Goal: Obtain resource: Obtain resource

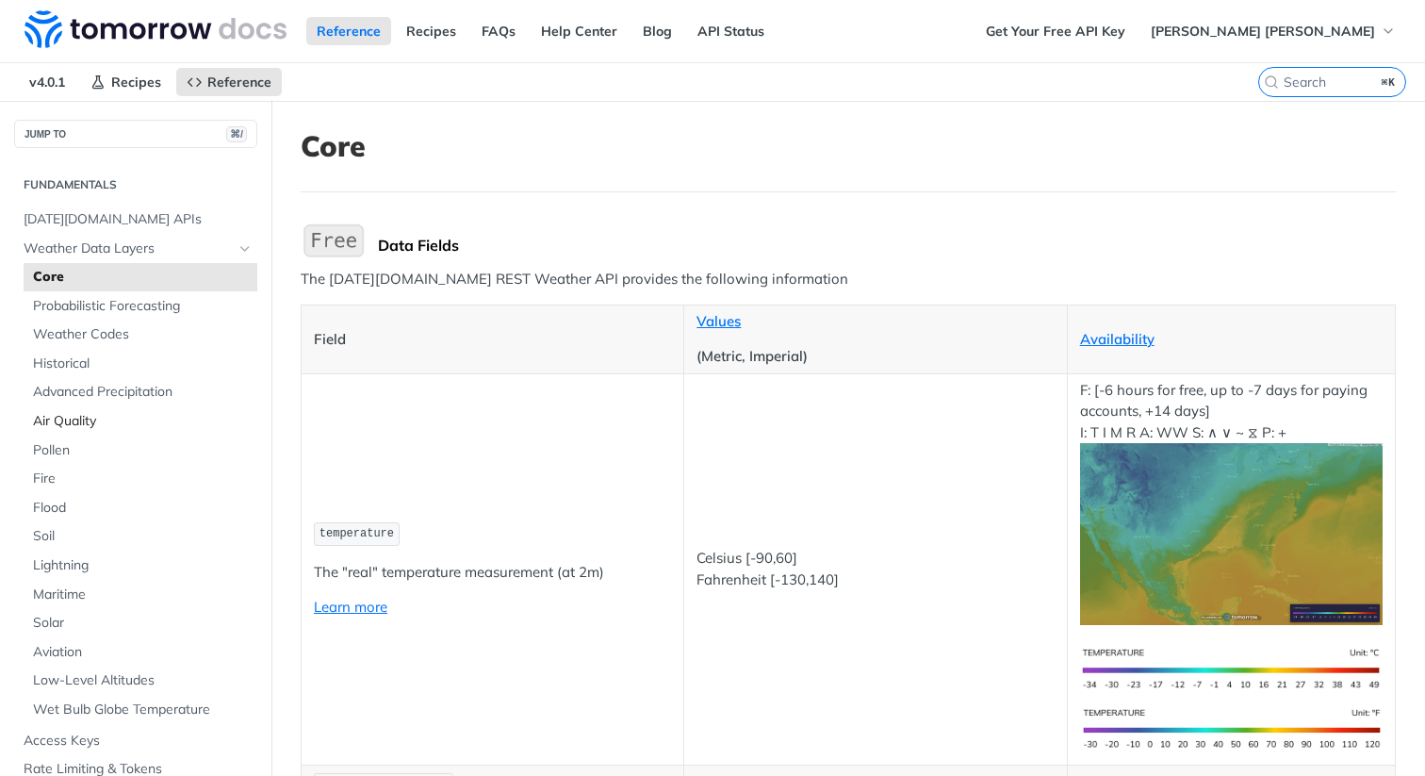
click at [80, 418] on span "Air Quality" at bounding box center [143, 421] width 220 height 19
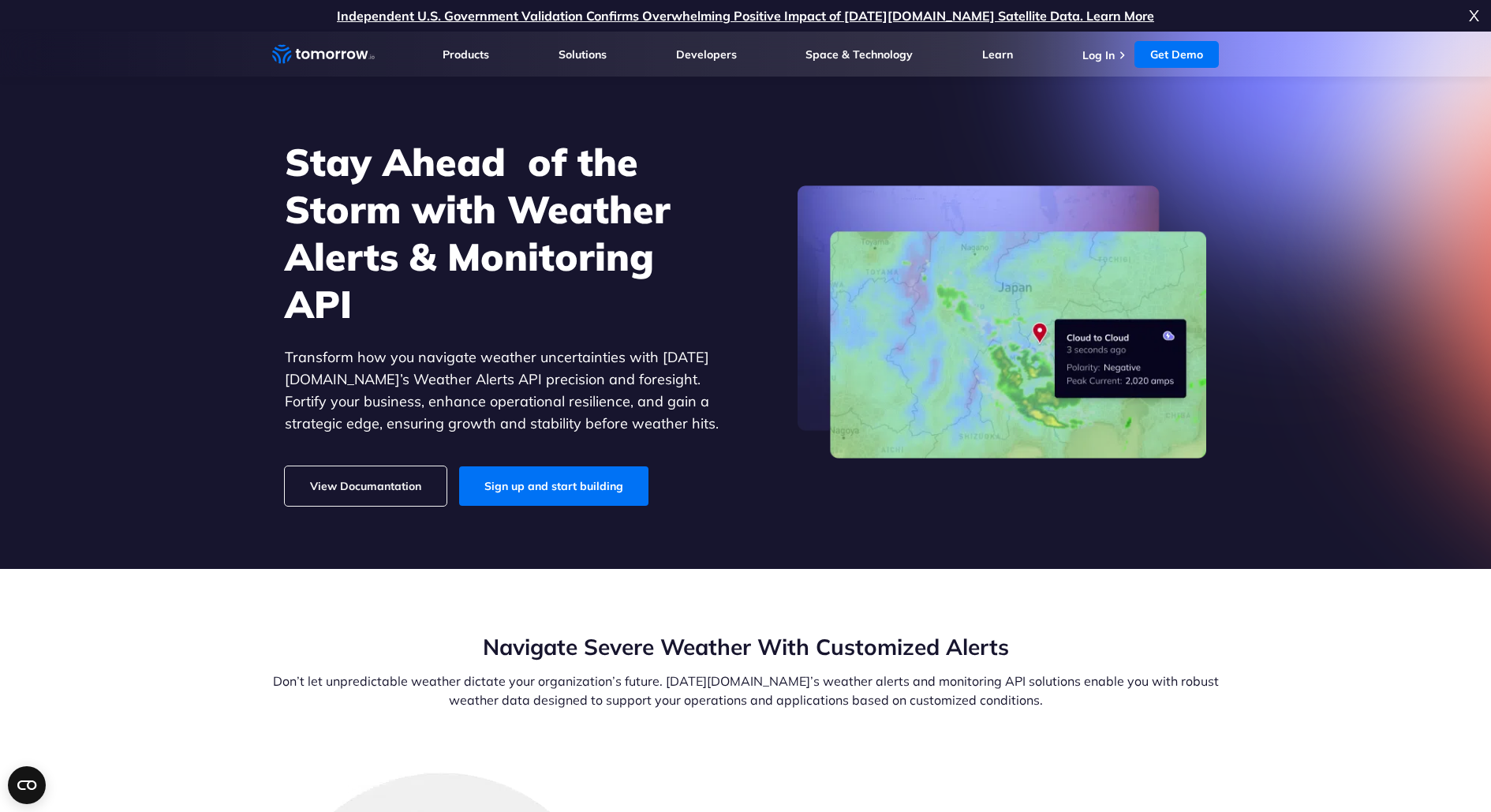
click at [331, 492] on link "View Documantation" at bounding box center [365, 486] width 162 height 39
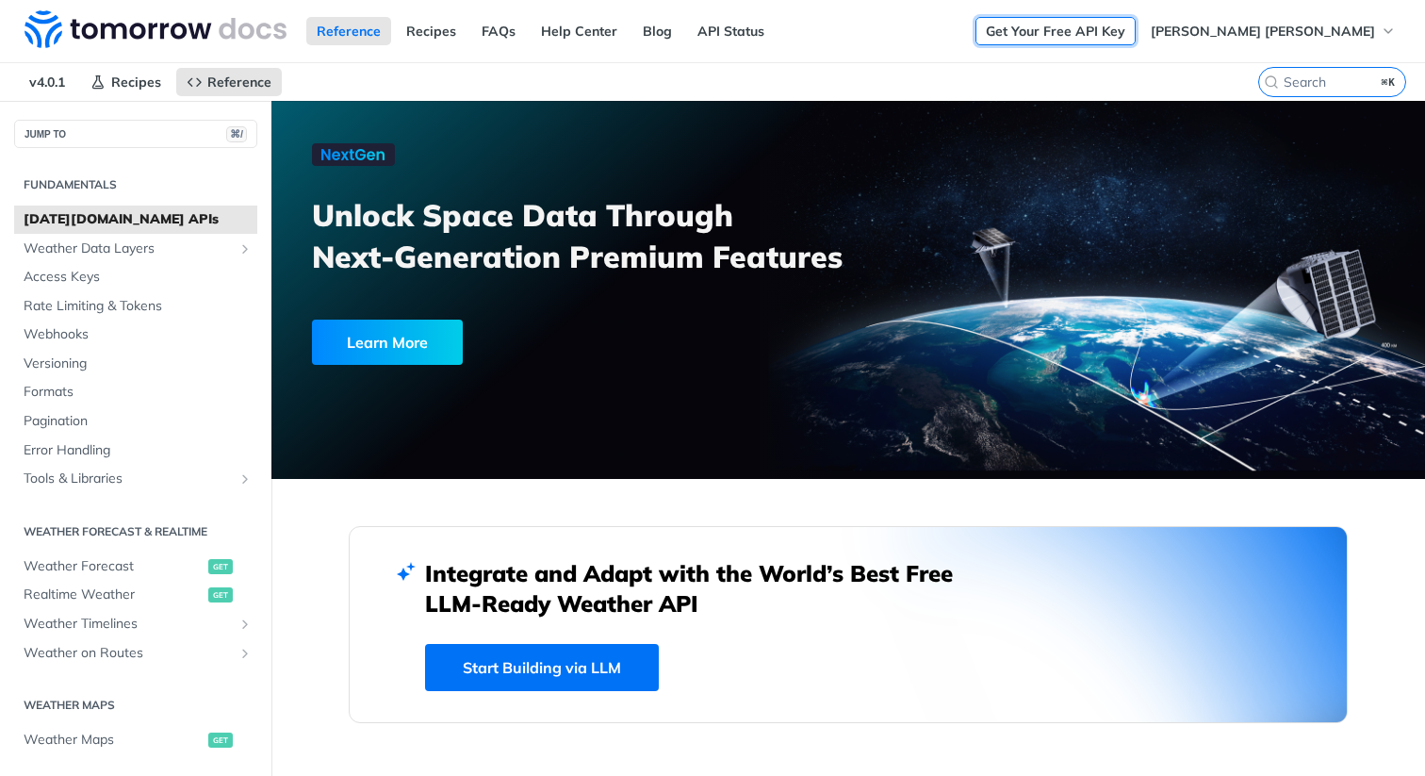
click at [1136, 36] on link "Get Your Free API Key" at bounding box center [1055, 31] width 160 height 28
